Goal: Task Accomplishment & Management: Manage account settings

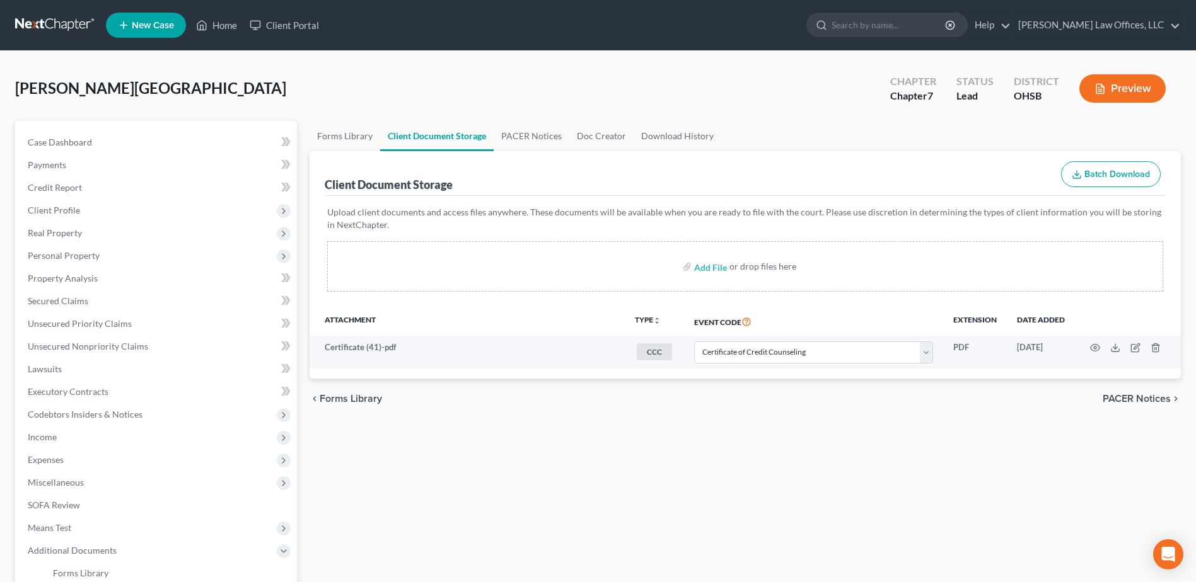
select select "7"
drag, startPoint x: 222, startPoint y: 22, endPoint x: 448, endPoint y: 67, distance: 230.2
click at [222, 22] on link "Home" at bounding box center [217, 25] width 54 height 23
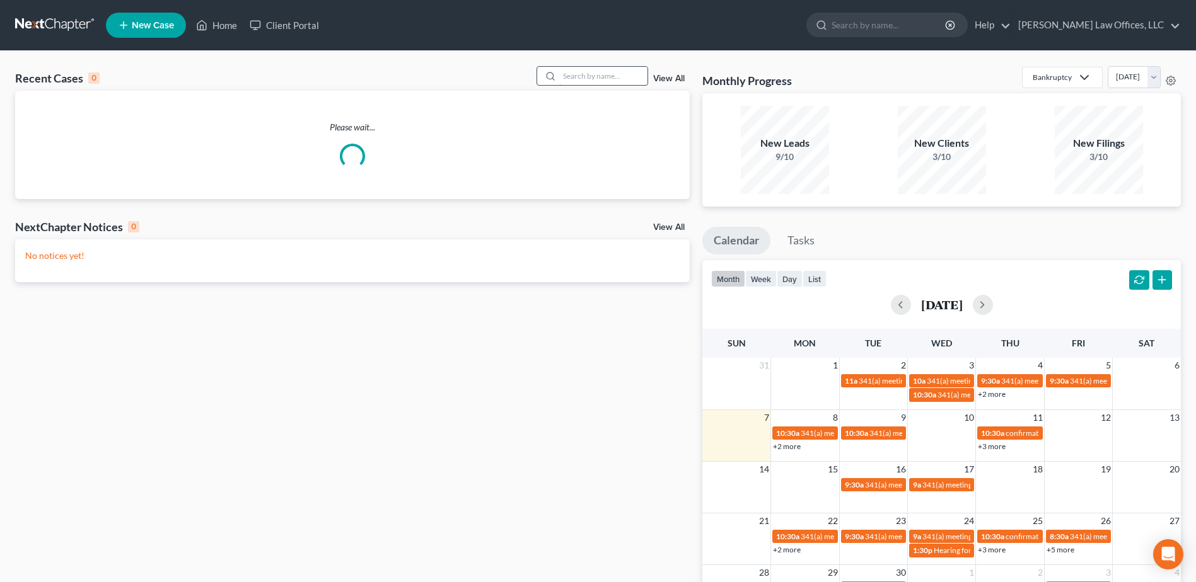
click at [589, 73] on input "search" at bounding box center [603, 76] width 88 height 18
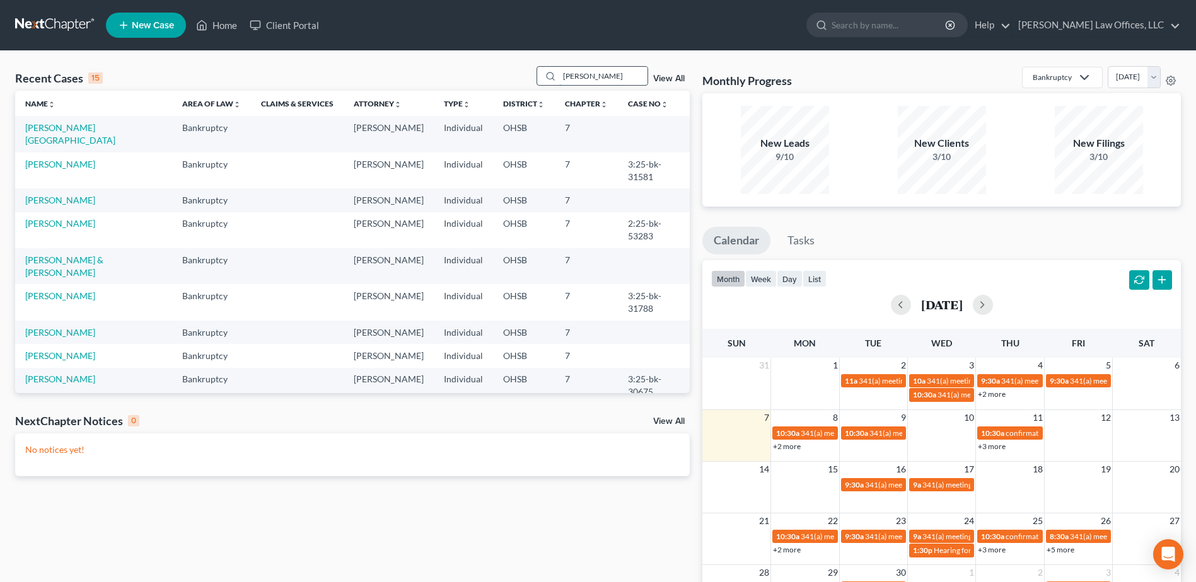
type input "[PERSON_NAME]"
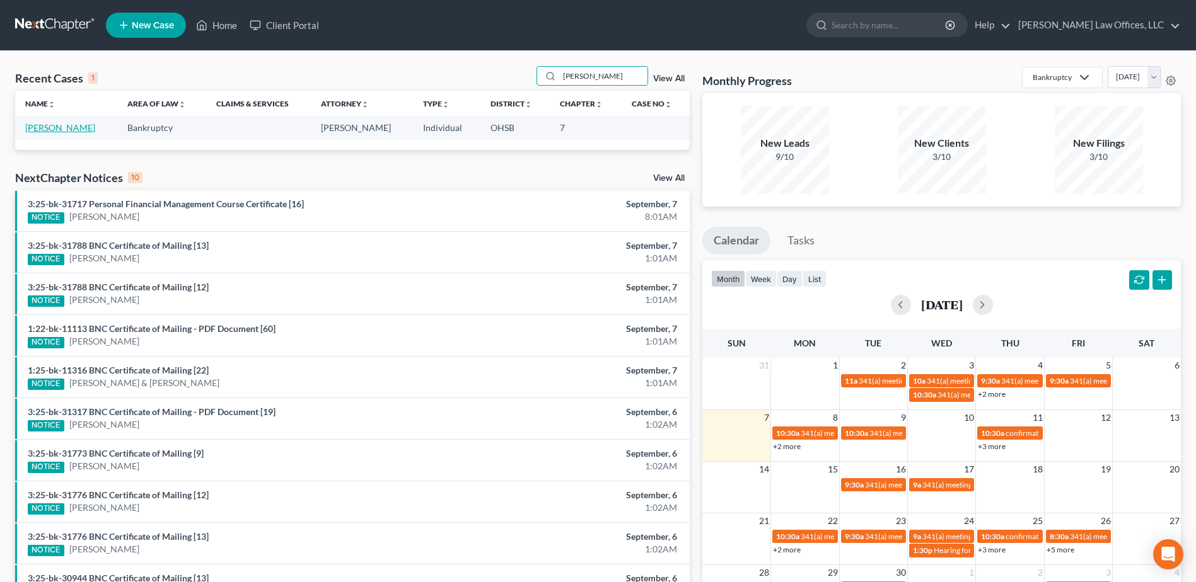
click at [36, 130] on link "[PERSON_NAME]" at bounding box center [60, 127] width 70 height 11
select select "0"
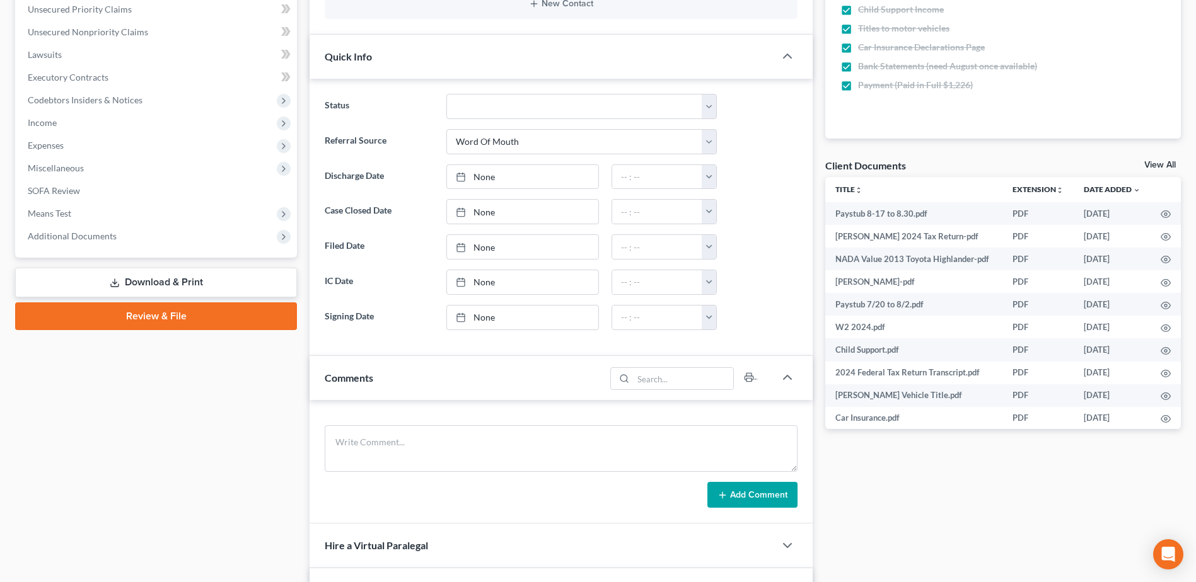
scroll to position [378, 0]
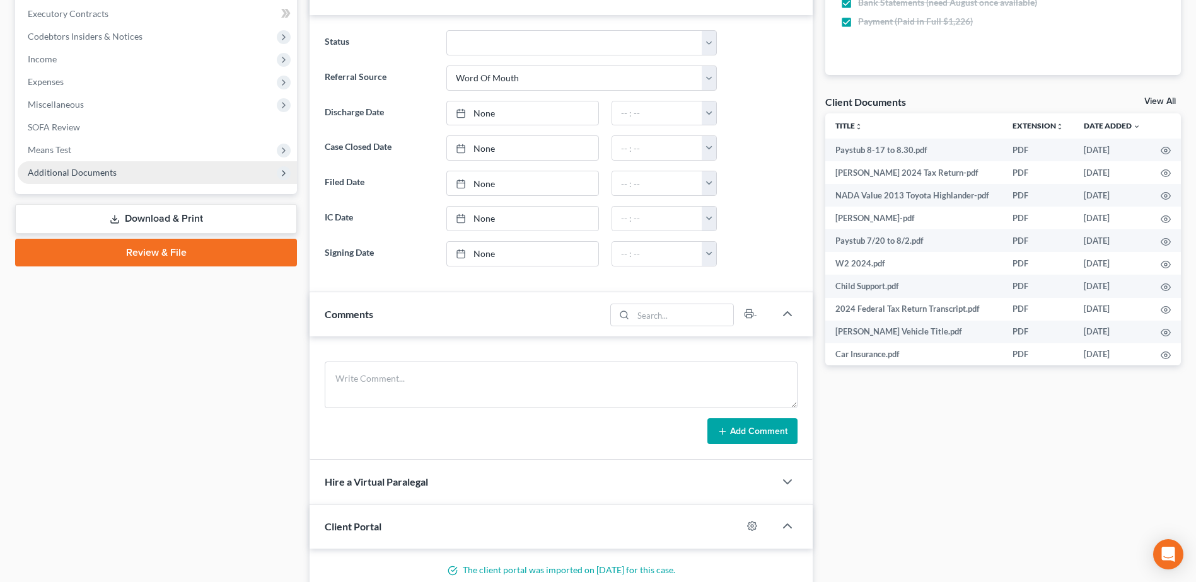
click at [96, 173] on span "Additional Documents" at bounding box center [72, 172] width 89 height 11
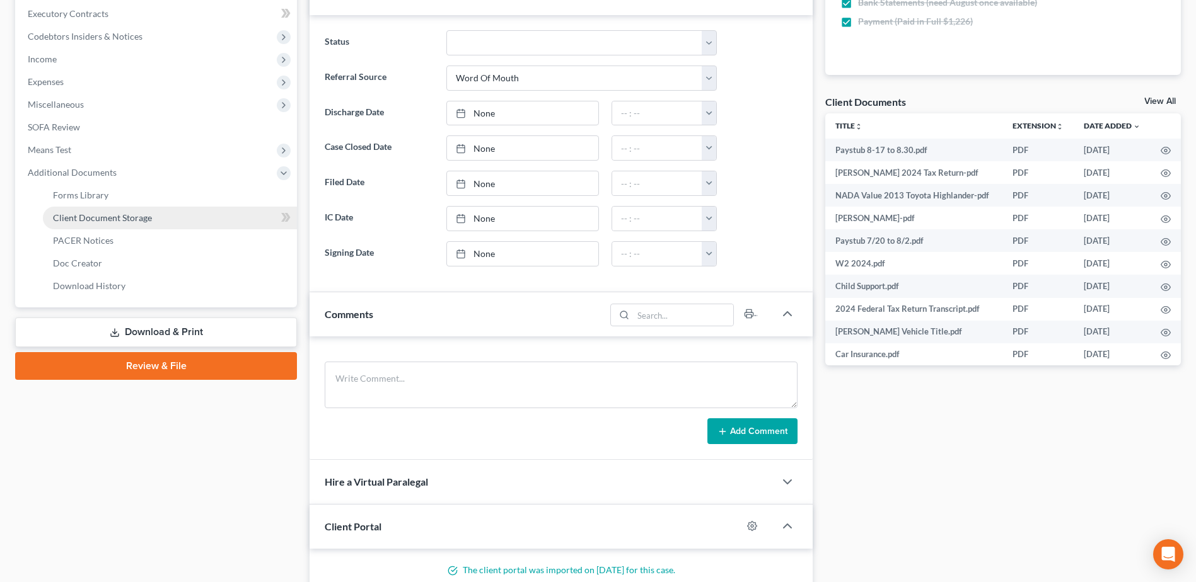
click at [115, 217] on span "Client Document Storage" at bounding box center [102, 217] width 99 height 11
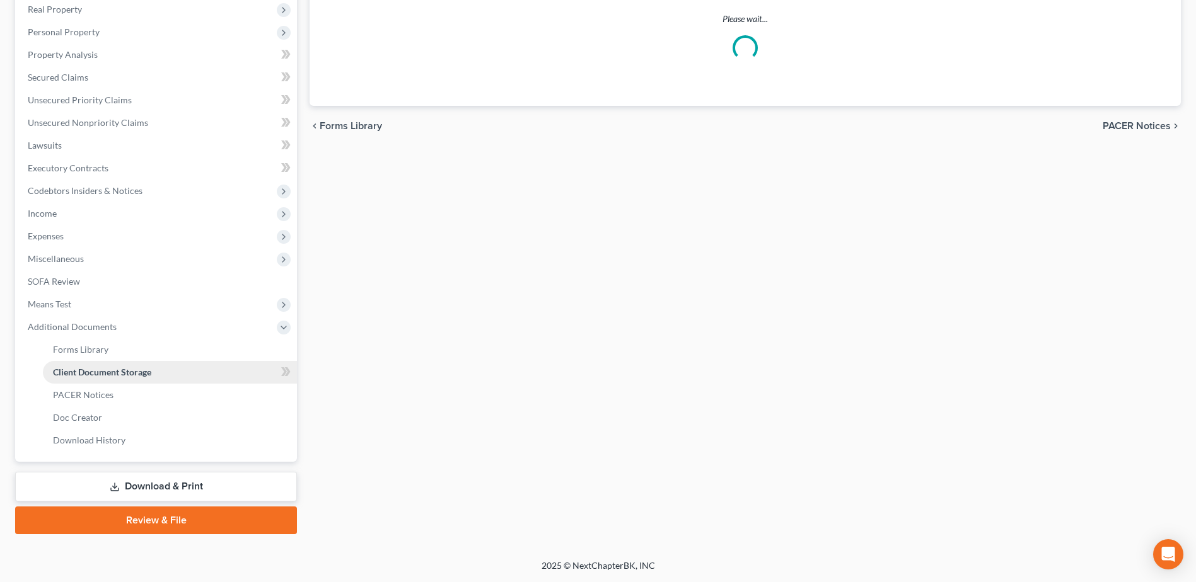
select select "7"
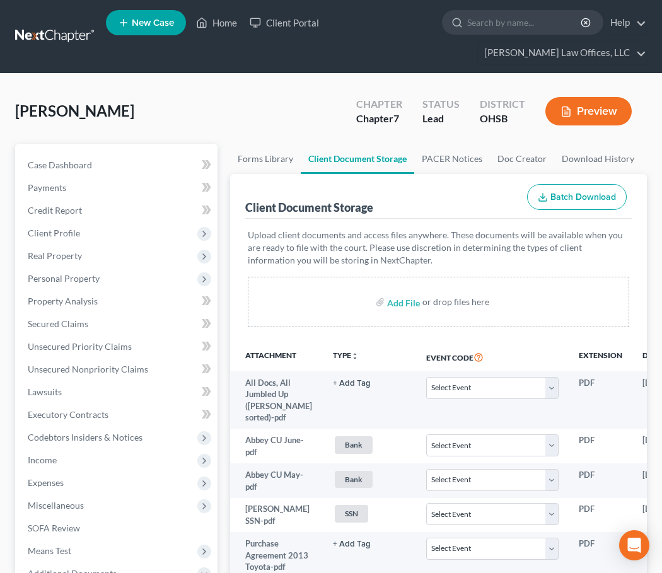
select select "7"
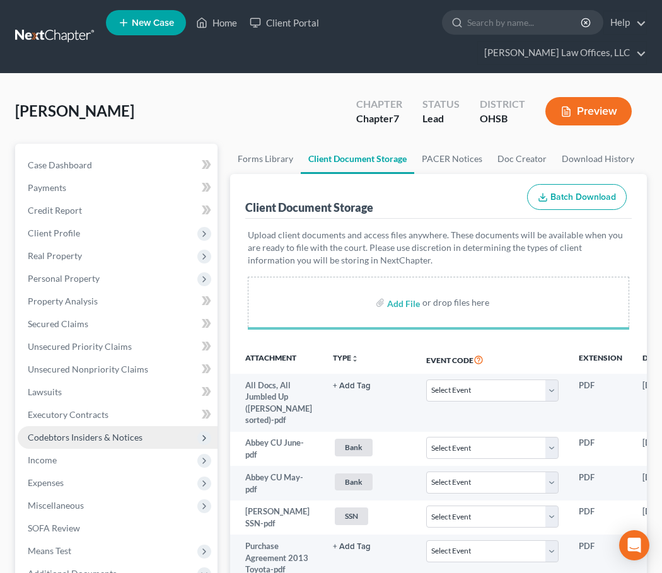
select select "7"
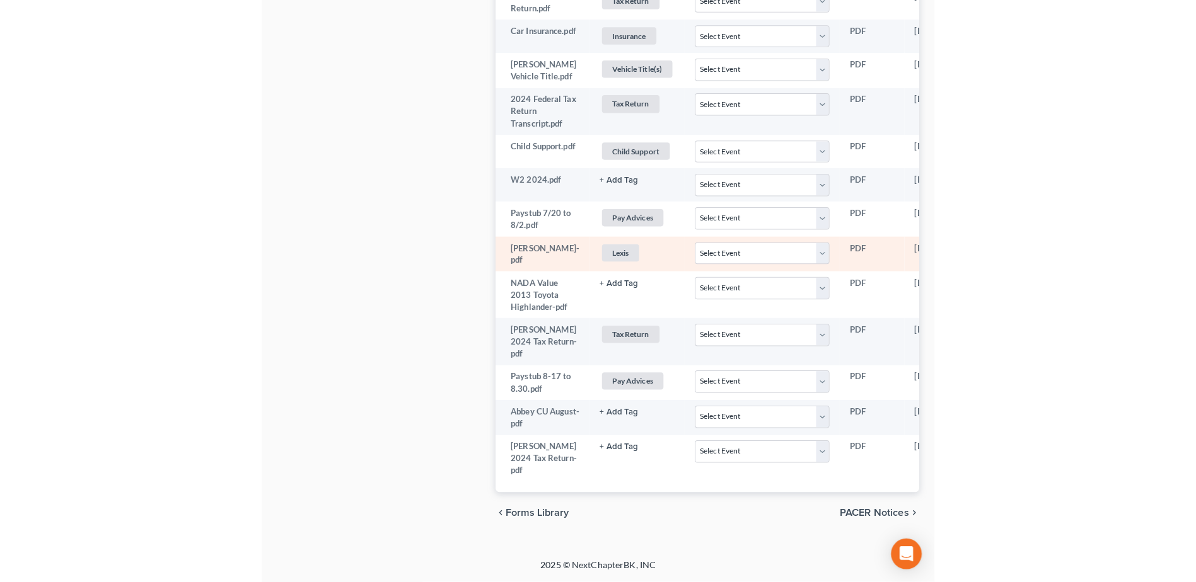
scroll to position [642, 0]
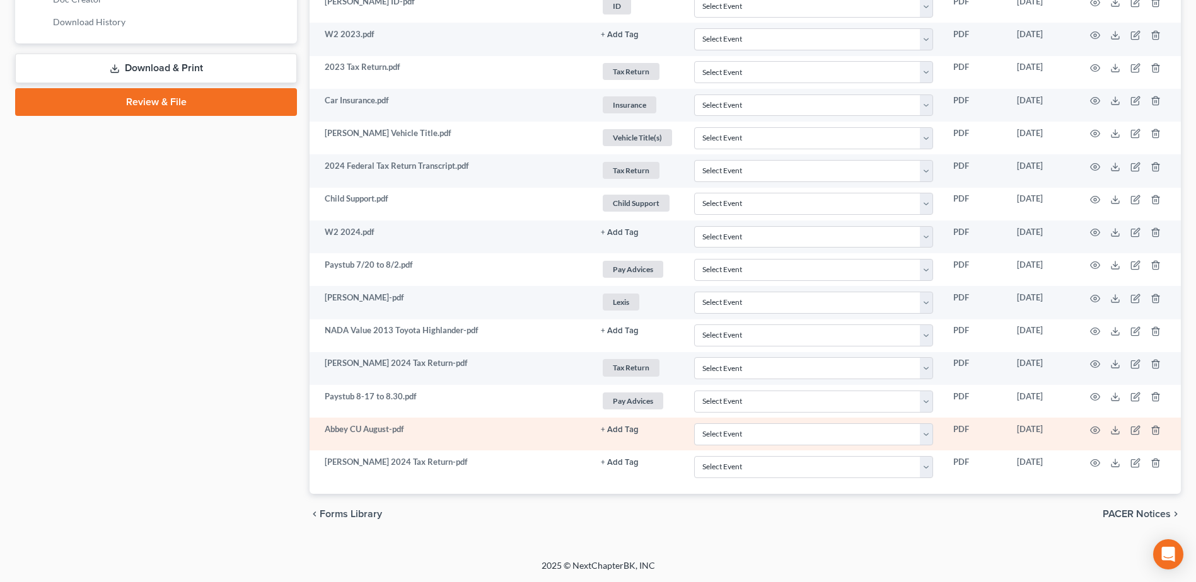
click at [627, 431] on button "+ Add Tag" at bounding box center [620, 430] width 38 height 8
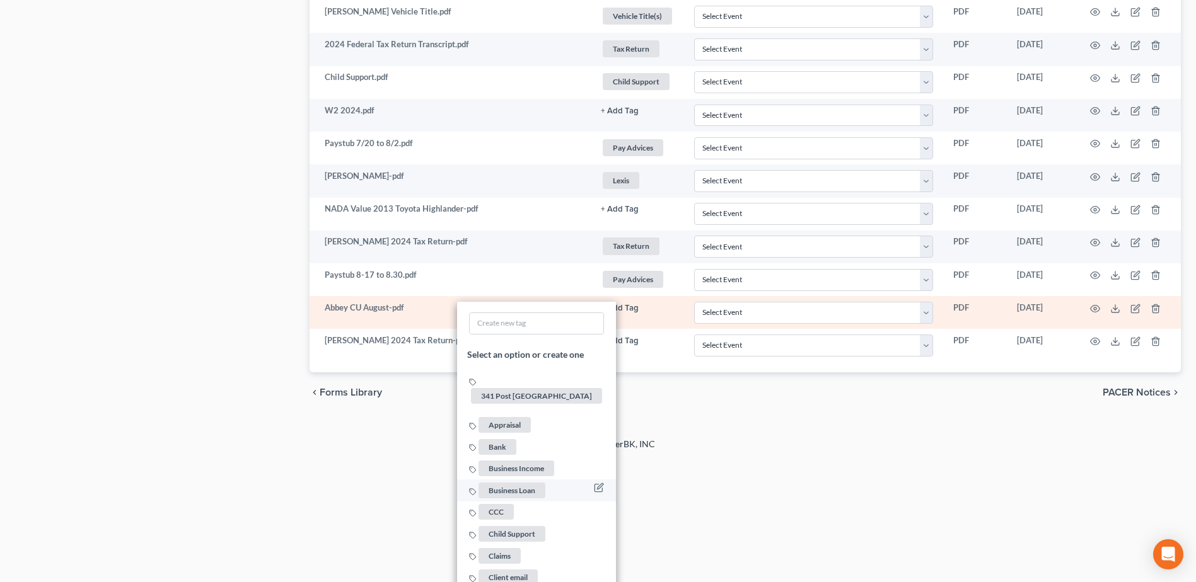
scroll to position [831, 0]
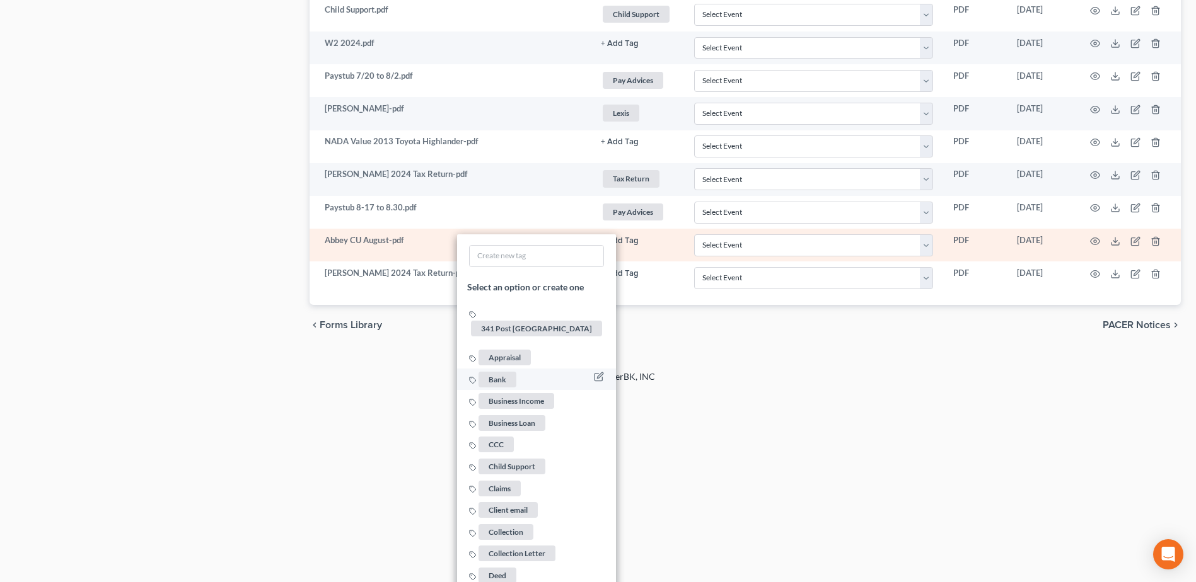
click at [499, 372] on span "Bank" at bounding box center [497, 380] width 38 height 16
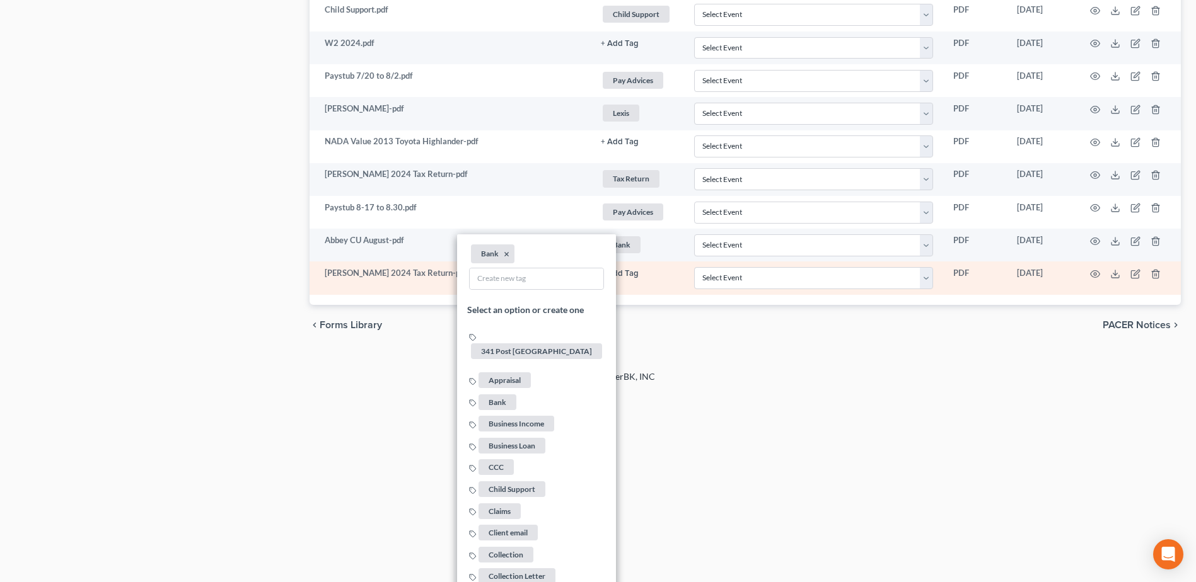
click at [627, 274] on button "+ Add Tag" at bounding box center [620, 274] width 38 height 8
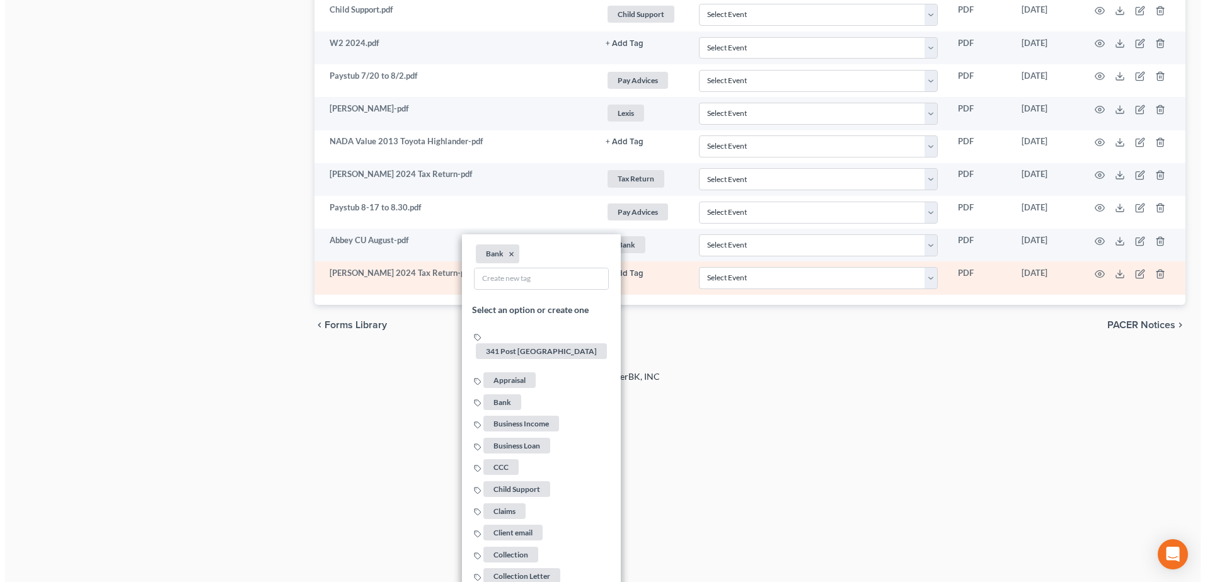
scroll to position [642, 0]
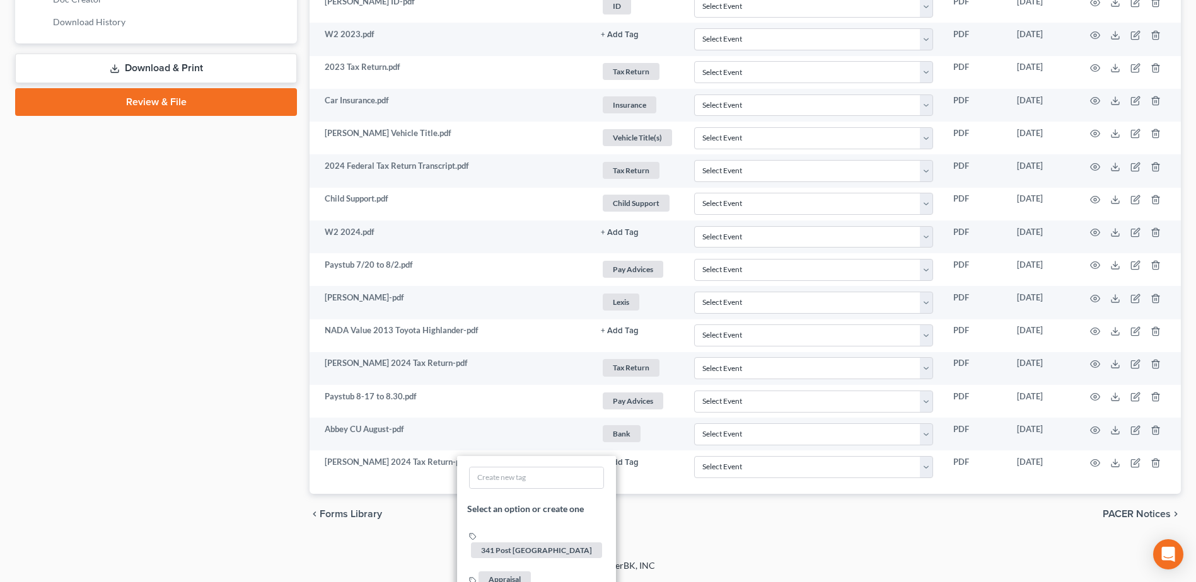
click at [816, 524] on div "chevron_left Forms Library PACER Notices chevron_right" at bounding box center [744, 514] width 871 height 40
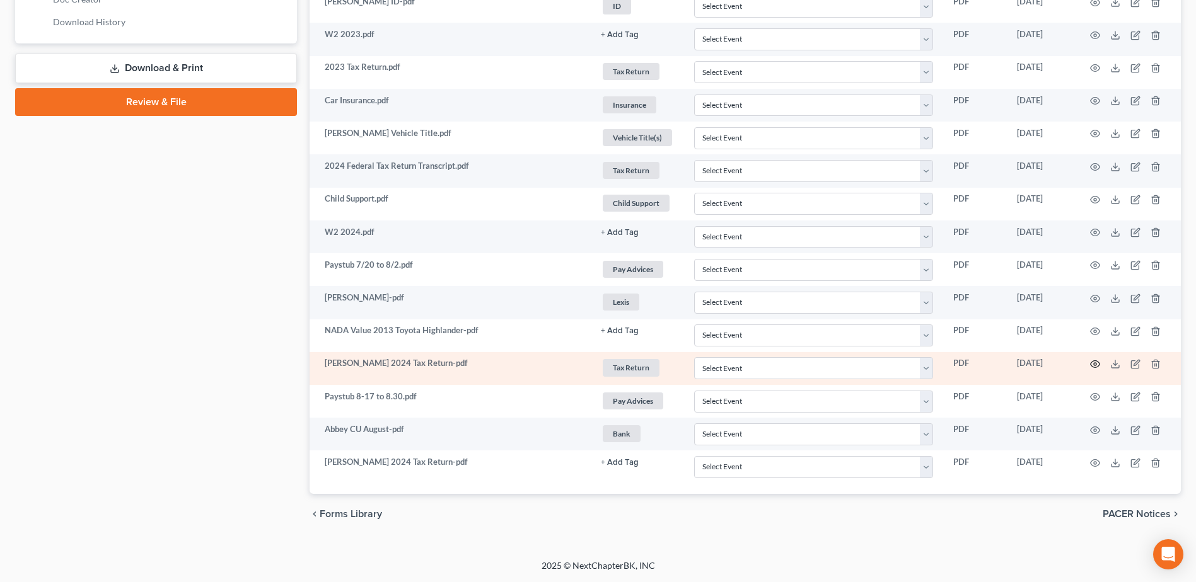
click at [1094, 363] on circle "button" at bounding box center [1095, 364] width 3 height 3
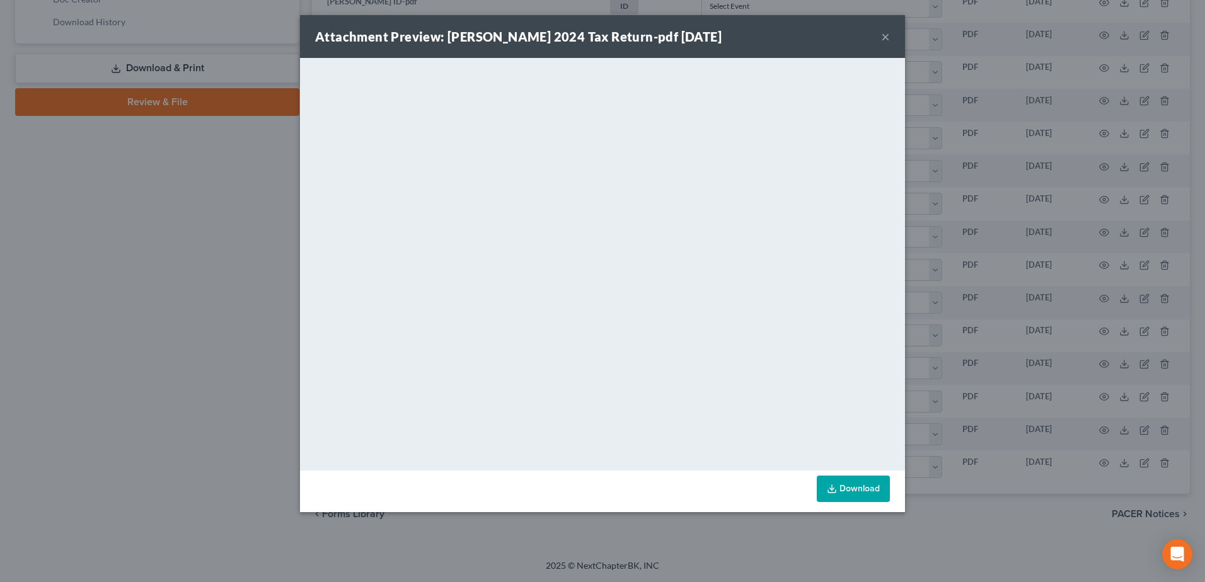
click at [886, 37] on button "×" at bounding box center [885, 36] width 9 height 15
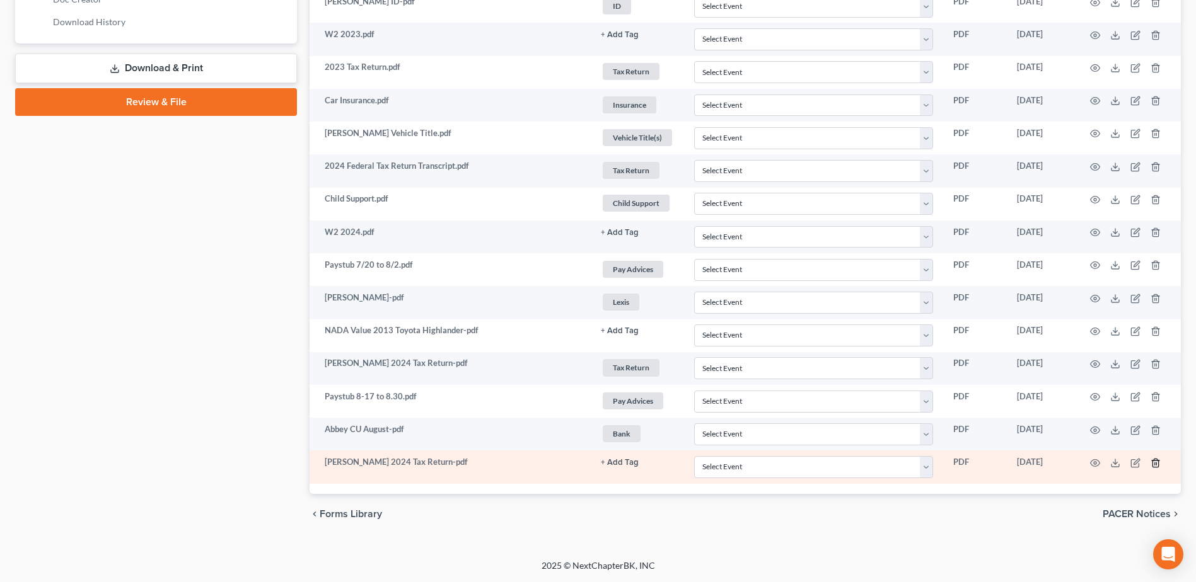
click at [1155, 461] on icon "button" at bounding box center [1155, 463] width 10 height 10
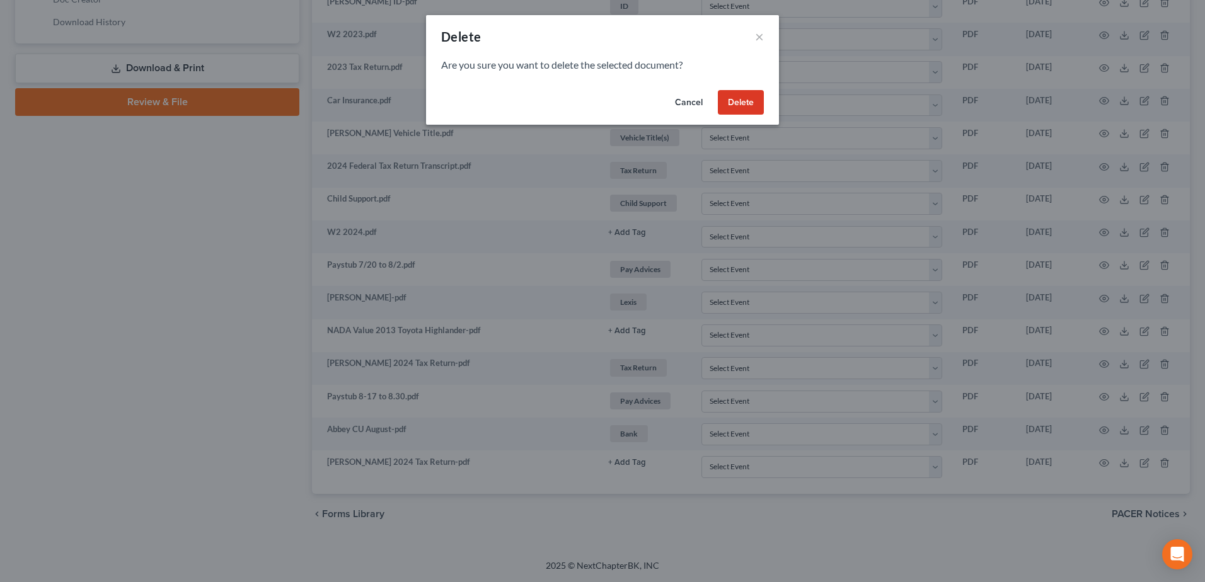
click at [754, 96] on button "Delete" at bounding box center [741, 102] width 46 height 25
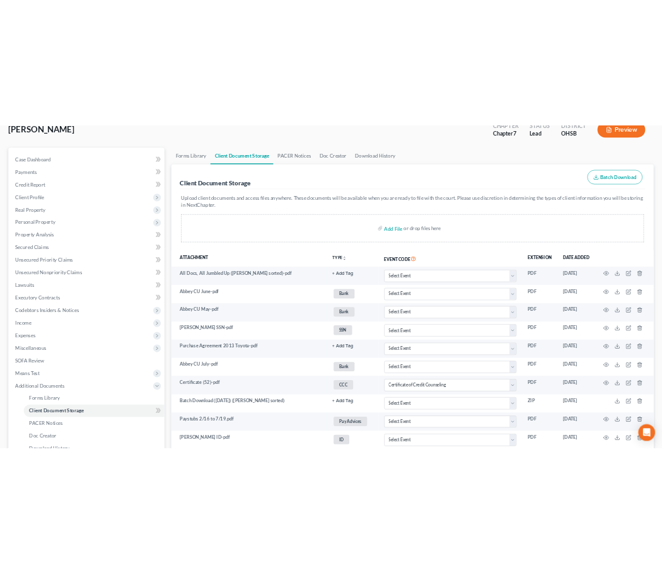
scroll to position [0, 0]
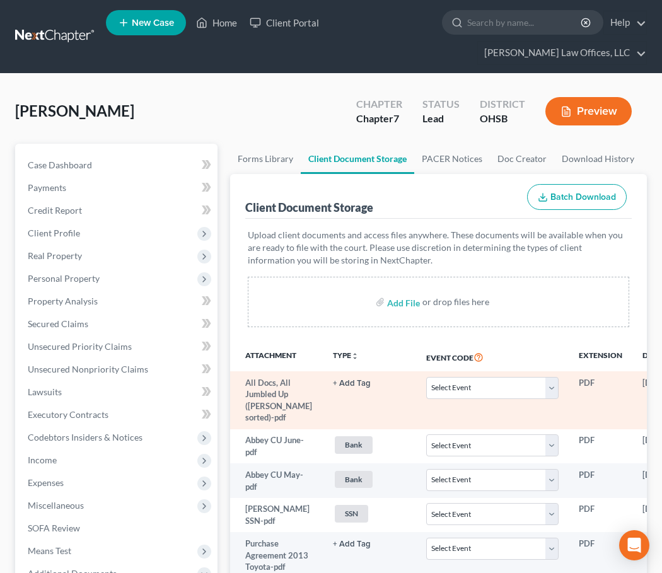
select select "7"
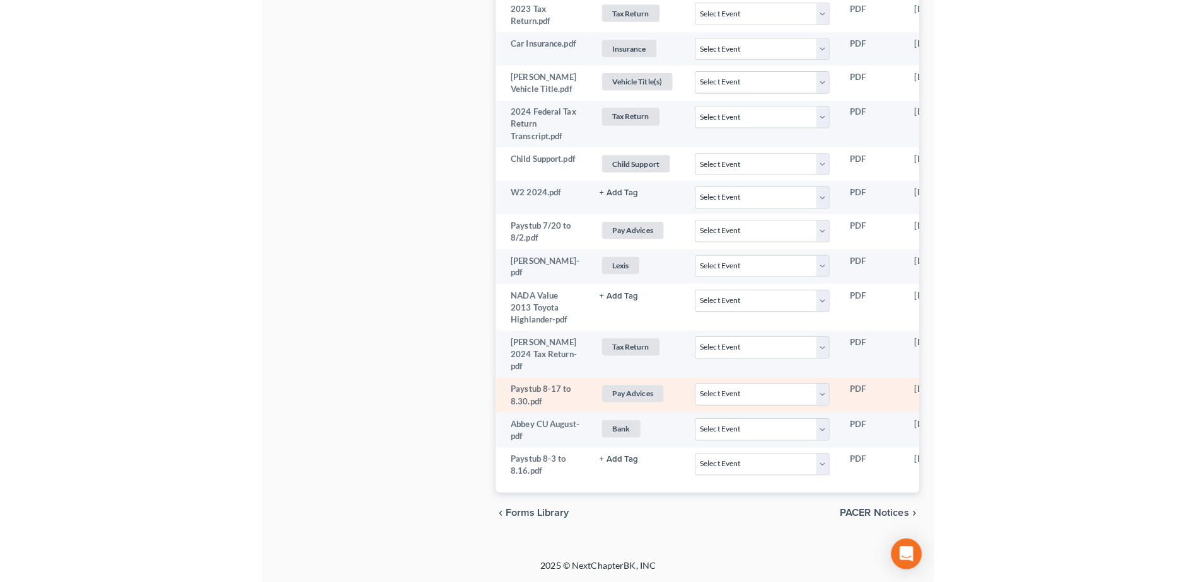
scroll to position [642, 0]
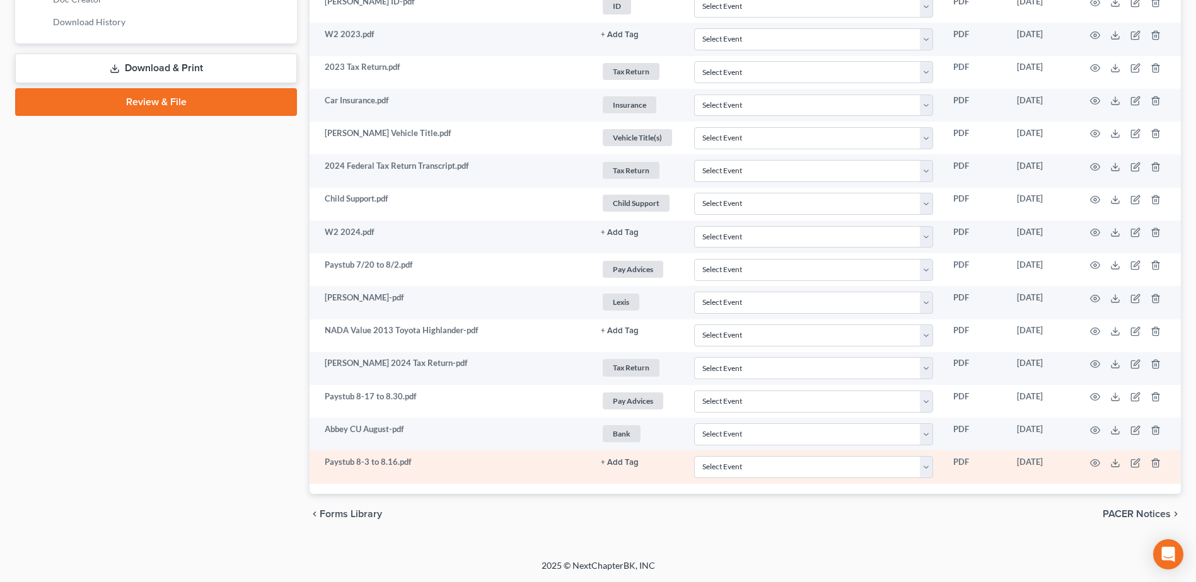
click at [620, 463] on button "+ Add Tag" at bounding box center [620, 463] width 38 height 8
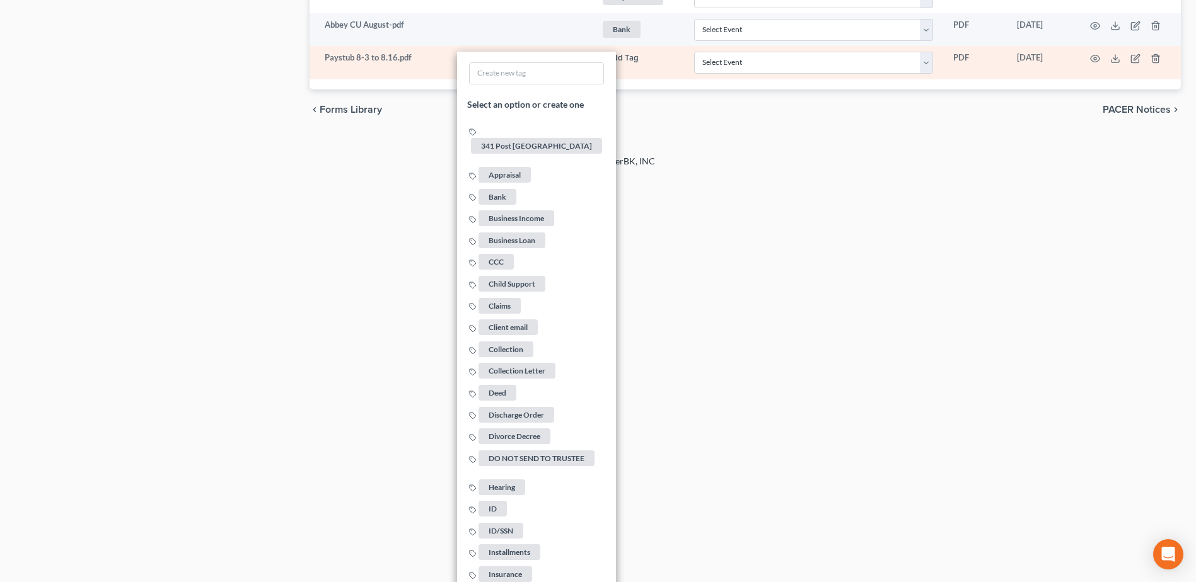
scroll to position [1615, 0]
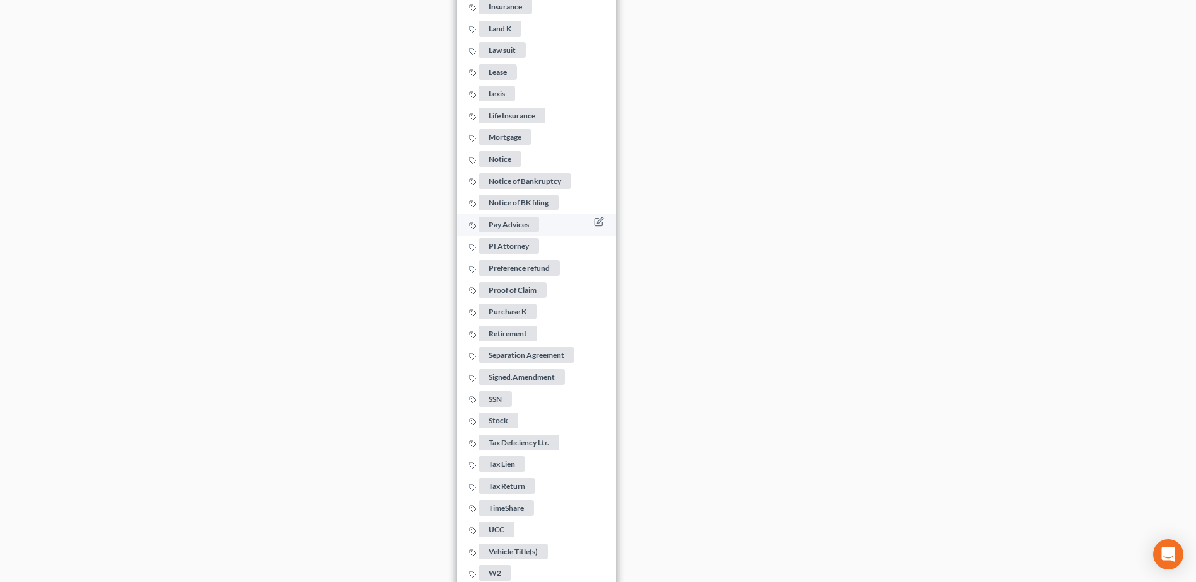
click at [514, 221] on span "Pay Advices" at bounding box center [508, 225] width 61 height 16
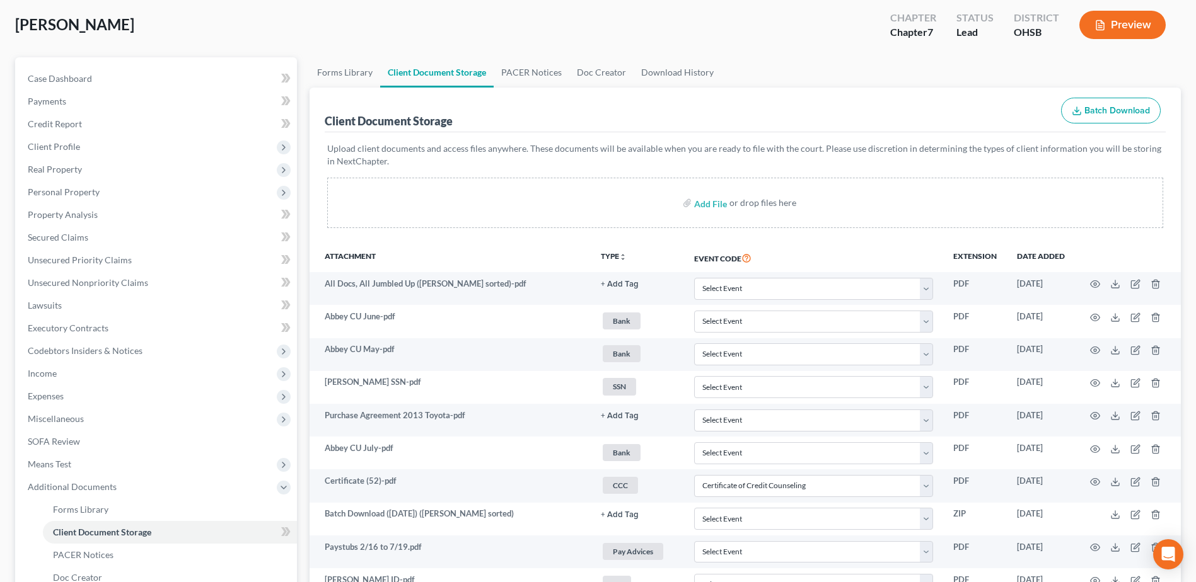
scroll to position [0, 0]
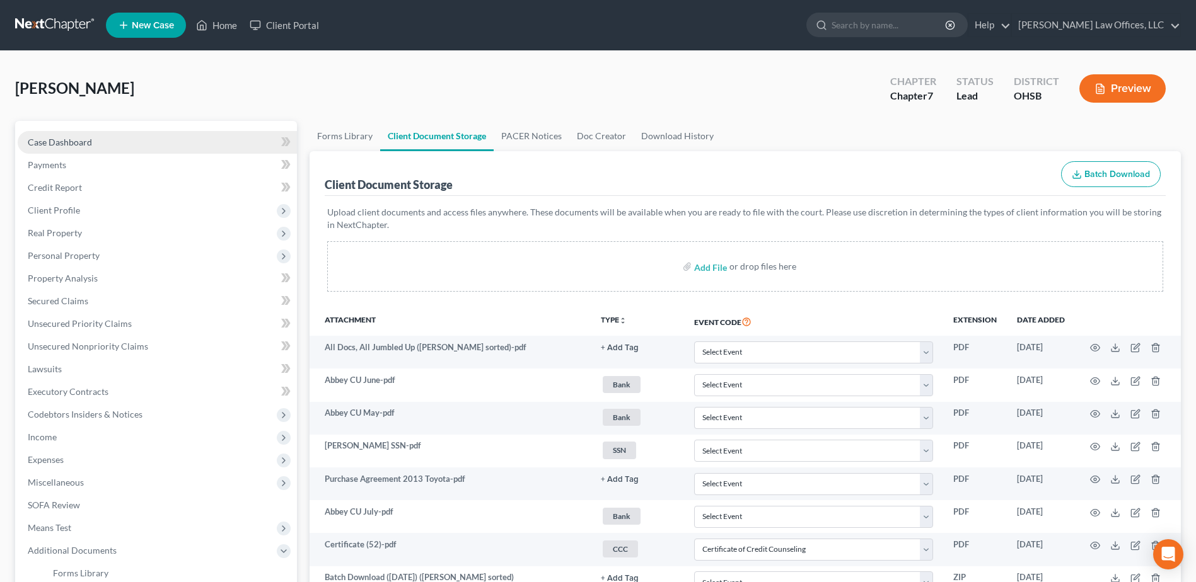
click at [65, 146] on span "Case Dashboard" at bounding box center [60, 142] width 64 height 11
select select "0"
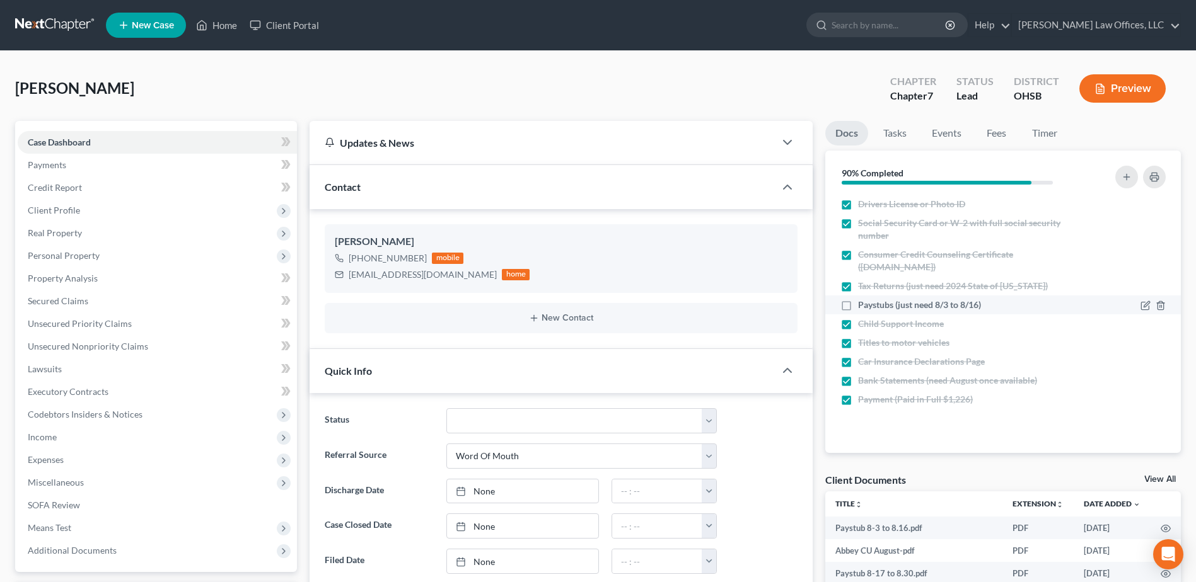
click at [858, 306] on label "Paystubs (just need 8/3 to 8/16)" at bounding box center [919, 305] width 123 height 13
click at [863, 306] on input "Paystubs (just need 8/3 to 8/16)" at bounding box center [867, 303] width 8 height 8
checkbox input "true"
click at [228, 25] on link "Home" at bounding box center [217, 25] width 54 height 23
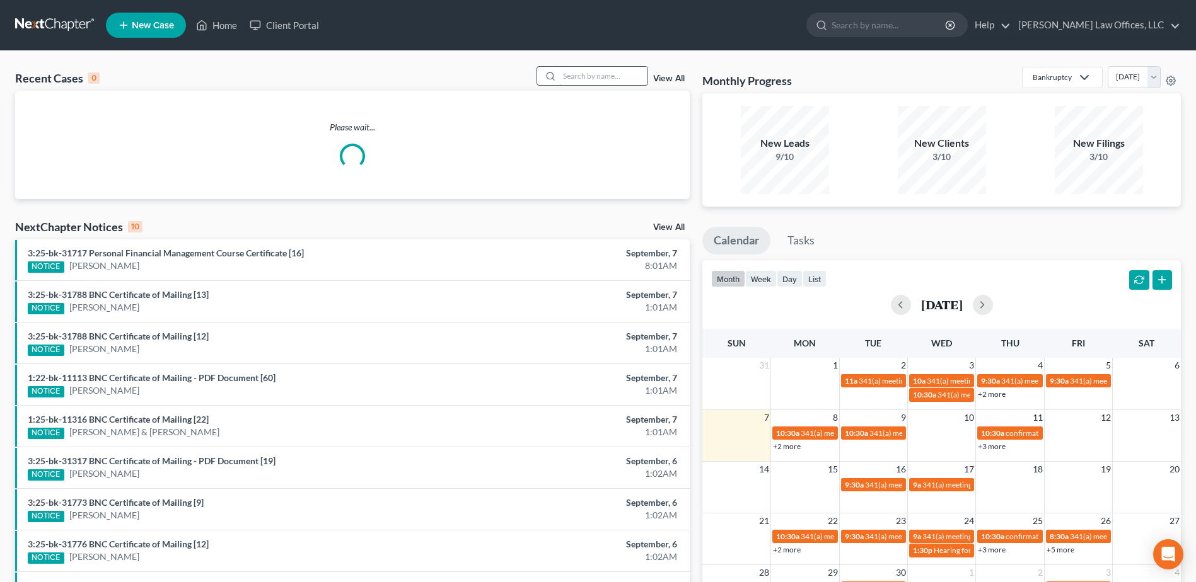
click at [593, 75] on input "search" at bounding box center [603, 76] width 88 height 18
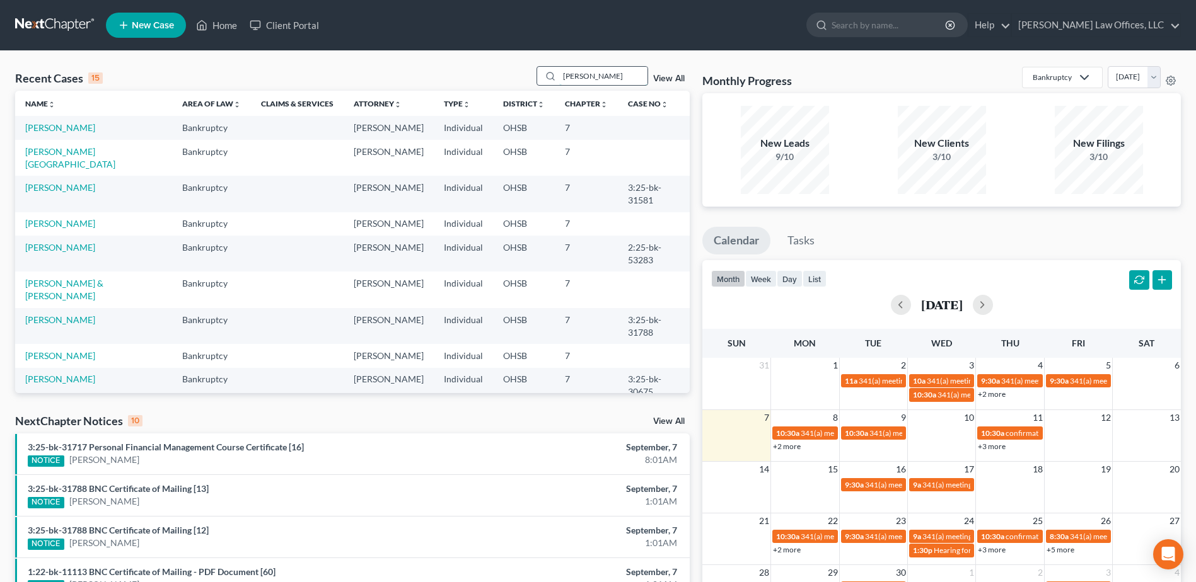
type input "[PERSON_NAME]"
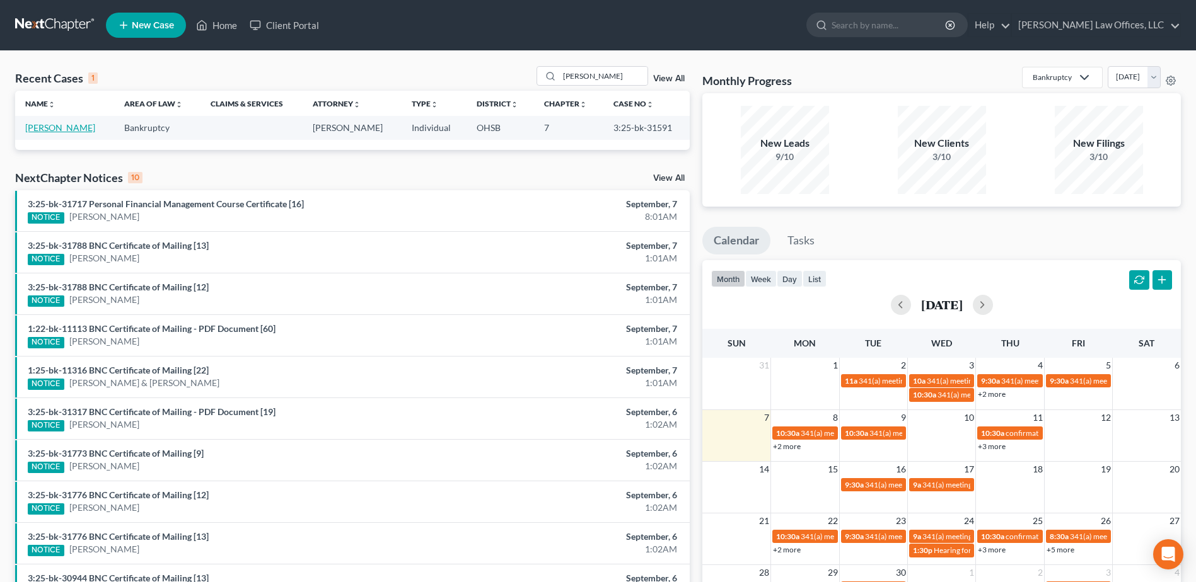
click at [42, 127] on link "[PERSON_NAME]" at bounding box center [60, 127] width 70 height 11
select select "4"
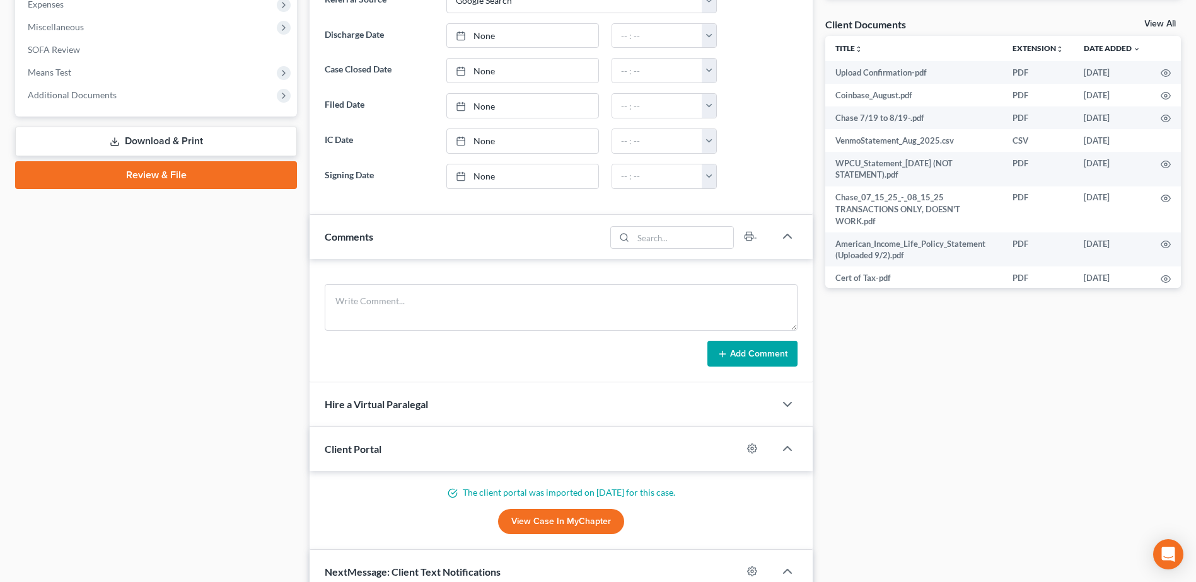
scroll to position [623, 0]
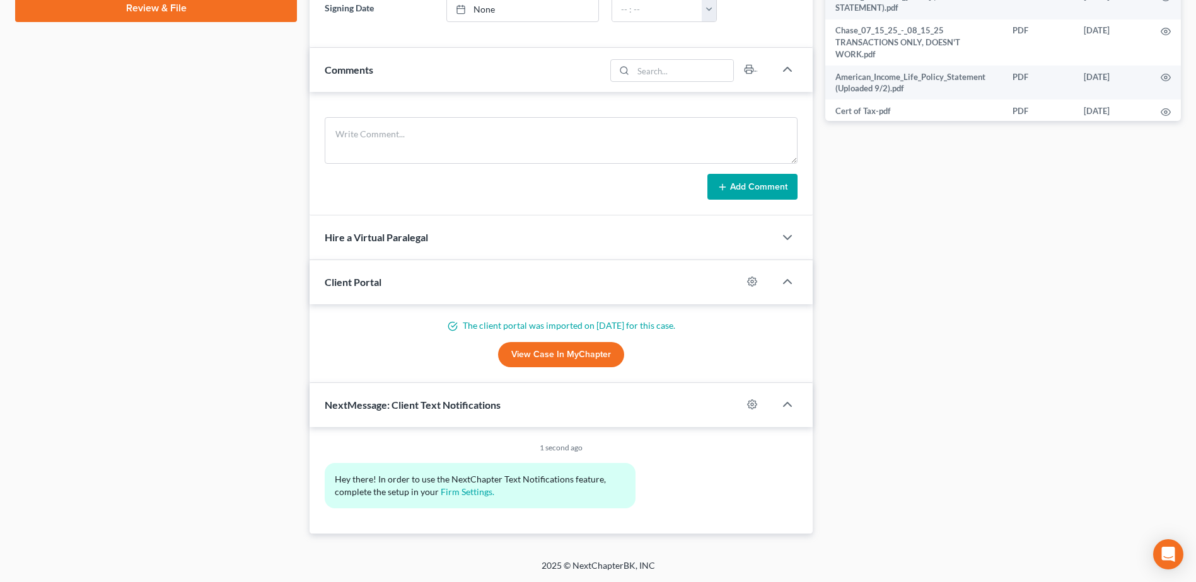
click at [560, 360] on link "View Case in MyChapter" at bounding box center [561, 354] width 126 height 25
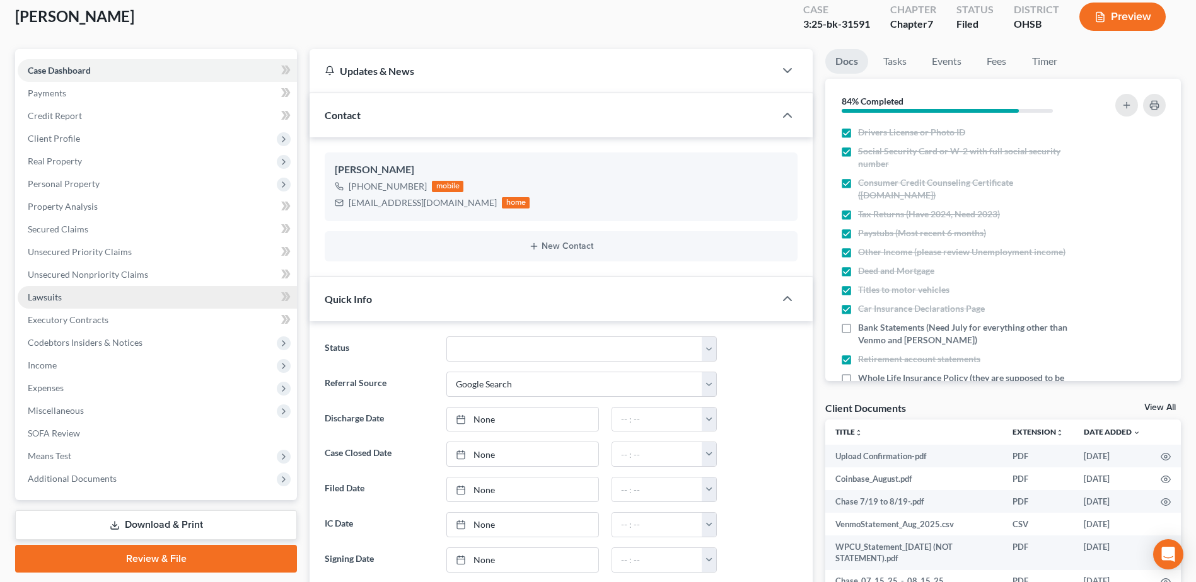
scroll to position [378, 0]
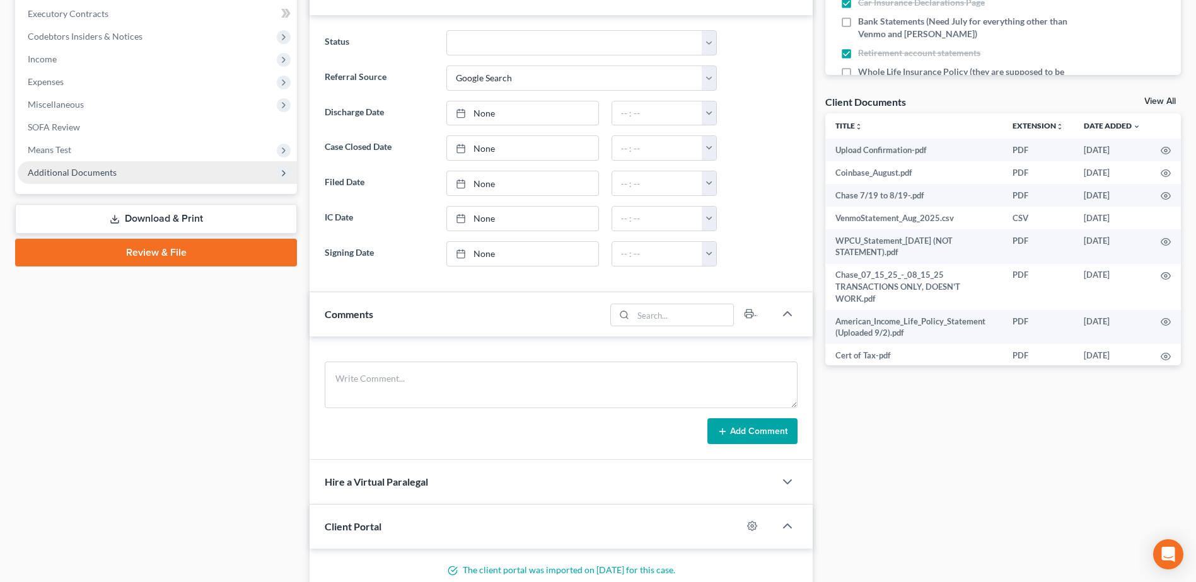
click at [98, 176] on span "Additional Documents" at bounding box center [72, 172] width 89 height 11
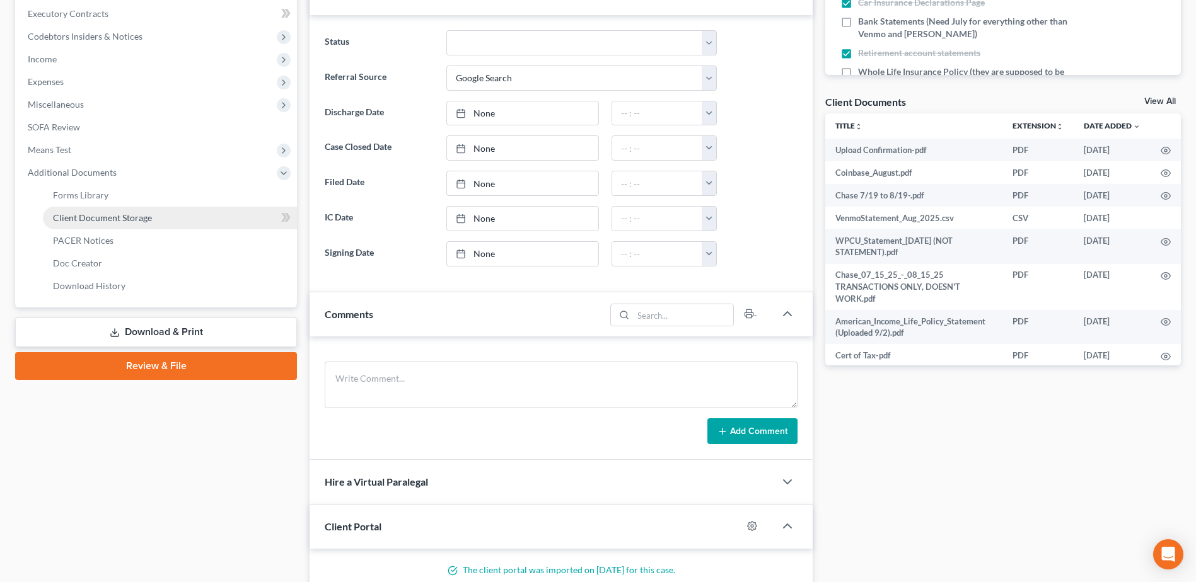
click at [98, 216] on span "Client Document Storage" at bounding box center [102, 217] width 99 height 11
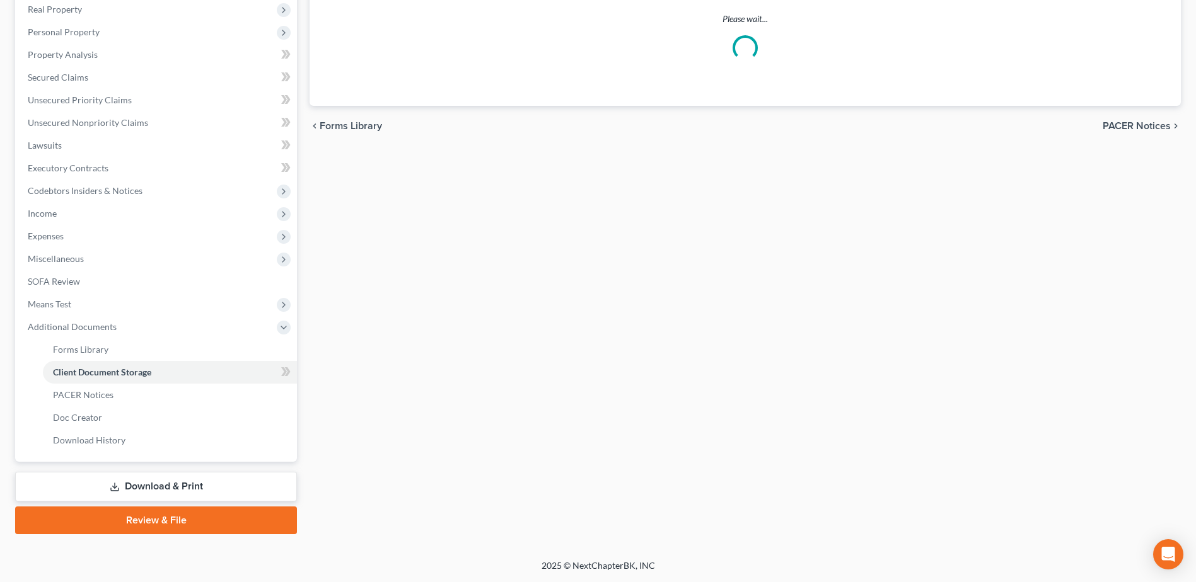
scroll to position [176, 0]
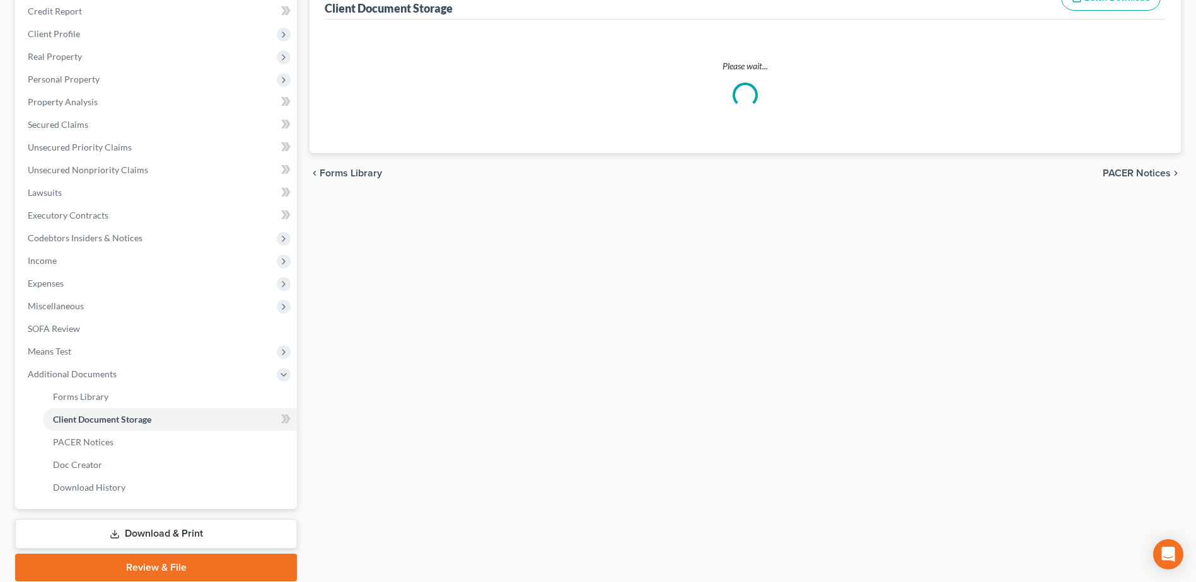
select select "7"
select select "52"
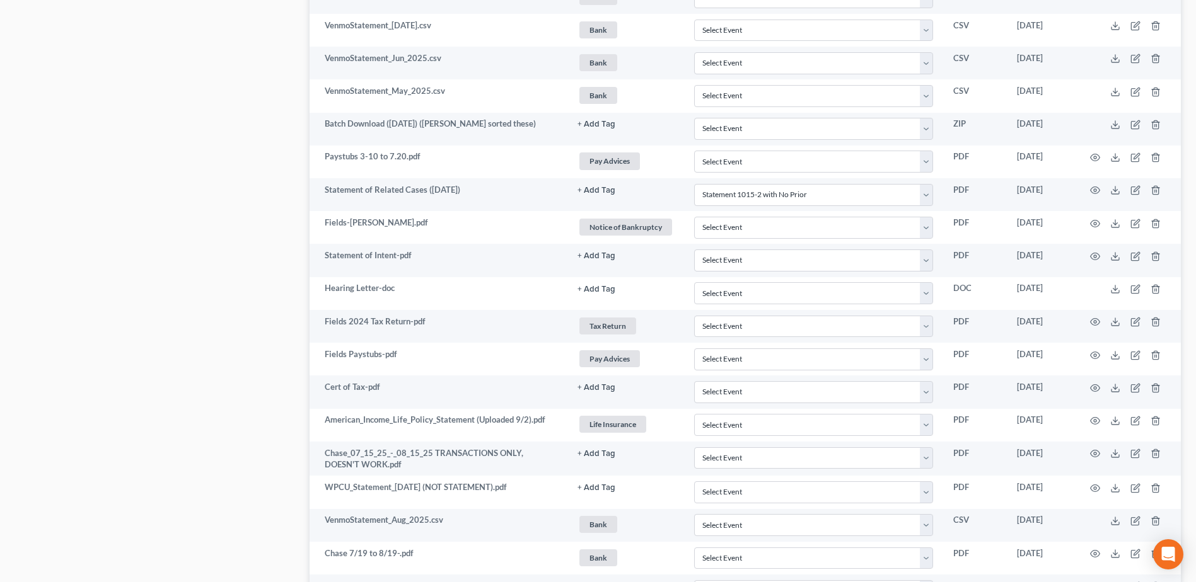
scroll to position [1566, 0]
